Goal: Transaction & Acquisition: Book appointment/travel/reservation

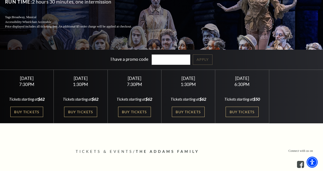
scroll to position [87, 0]
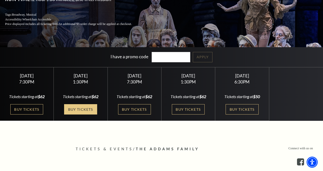
click at [86, 109] on link "Buy Tickets" at bounding box center [80, 109] width 33 height 10
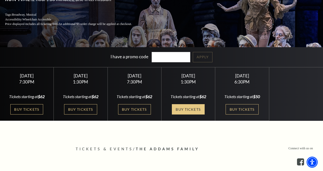
click at [186, 110] on link "Buy Tickets" at bounding box center [188, 109] width 33 height 10
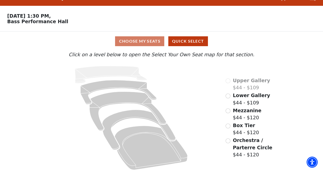
scroll to position [10, 0]
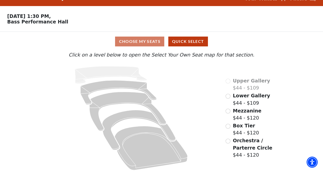
click at [234, 128] on span "Box Tier" at bounding box center [244, 126] width 22 height 6
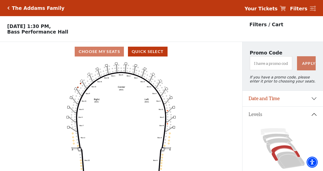
scroll to position [23, 0]
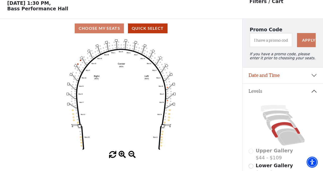
click at [116, 40] on rect at bounding box center [116, 40] width 2 height 2
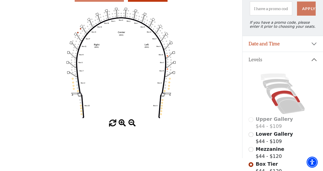
scroll to position [0, 0]
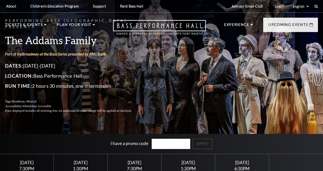
scroll to position [87, 0]
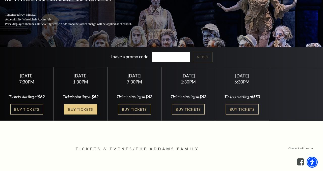
click at [84, 106] on link "Buy Tickets" at bounding box center [80, 109] width 33 height 10
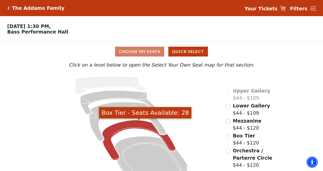
scroll to position [13, 0]
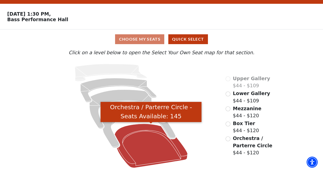
click at [149, 143] on icon "Orchestra / Parterre Circle - Seats Available: 145" at bounding box center [150, 146] width 73 height 44
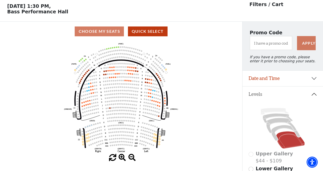
scroll to position [23, 0]
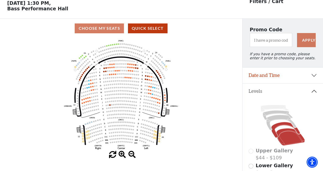
click at [278, 127] on icon at bounding box center [285, 130] width 29 height 16
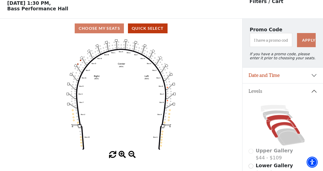
click at [276, 119] on icon at bounding box center [281, 122] width 30 height 15
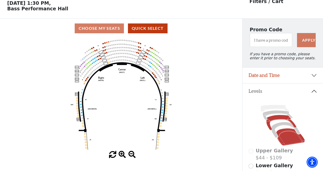
click at [285, 137] on icon at bounding box center [290, 136] width 28 height 17
